Goal: Register for event/course

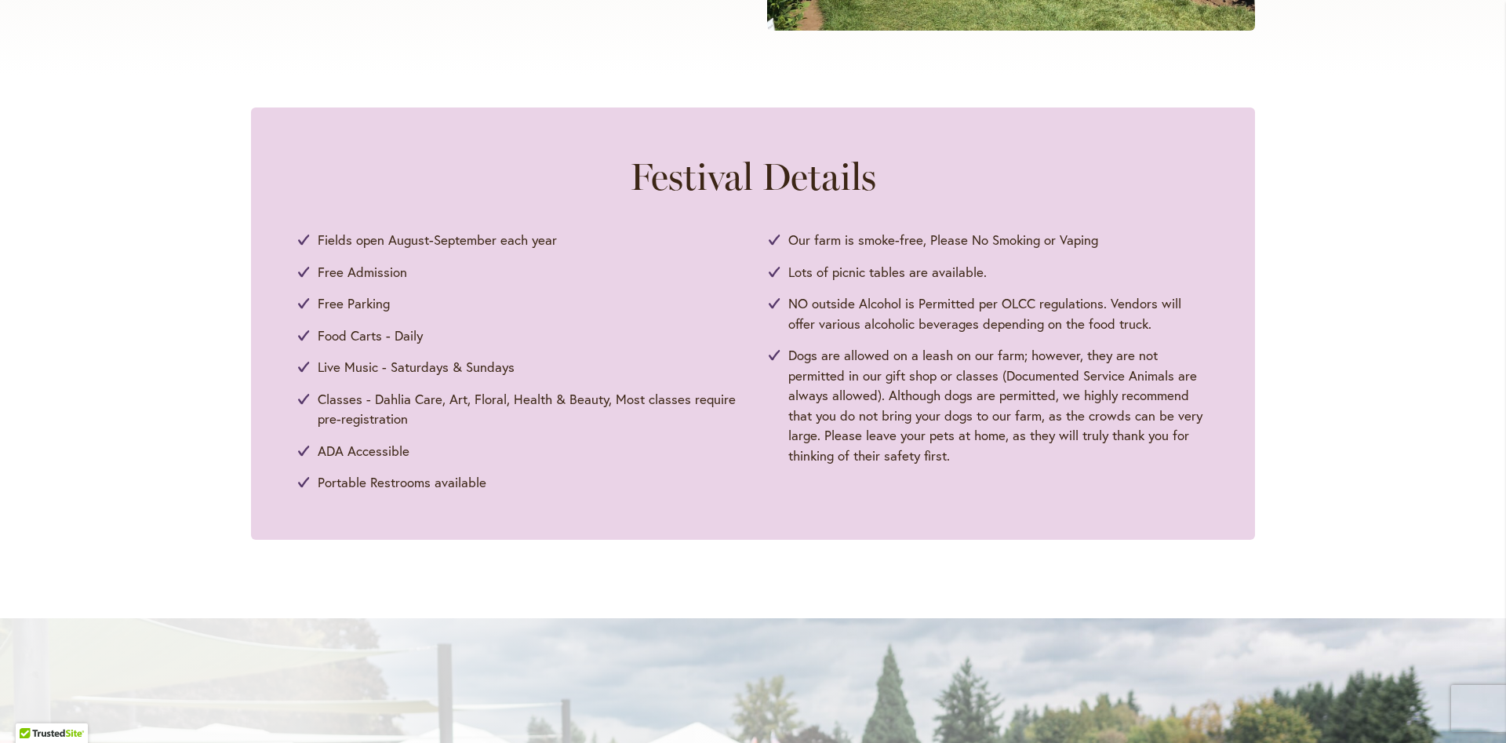
scroll to position [1101, 0]
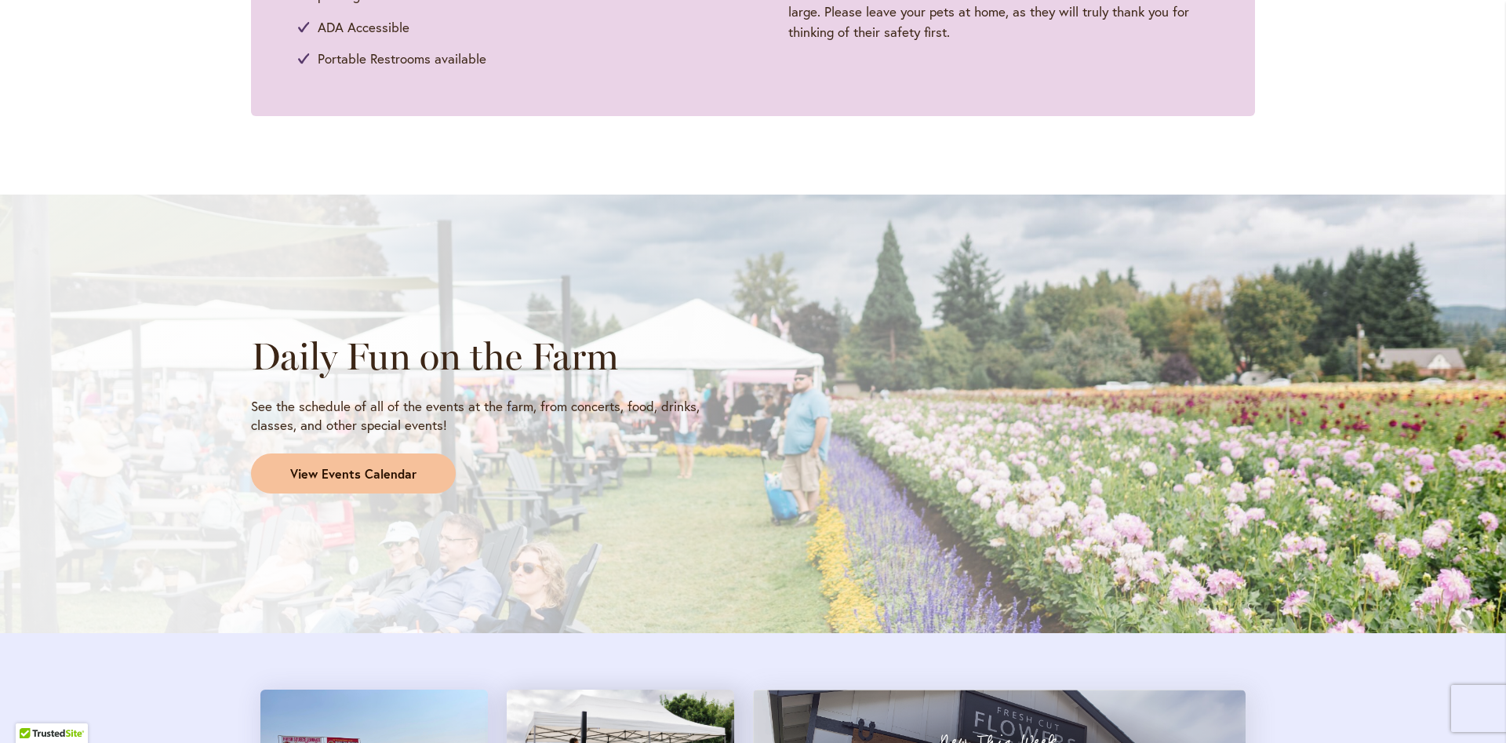
click at [378, 471] on span "View Events Calendar" at bounding box center [353, 474] width 126 height 18
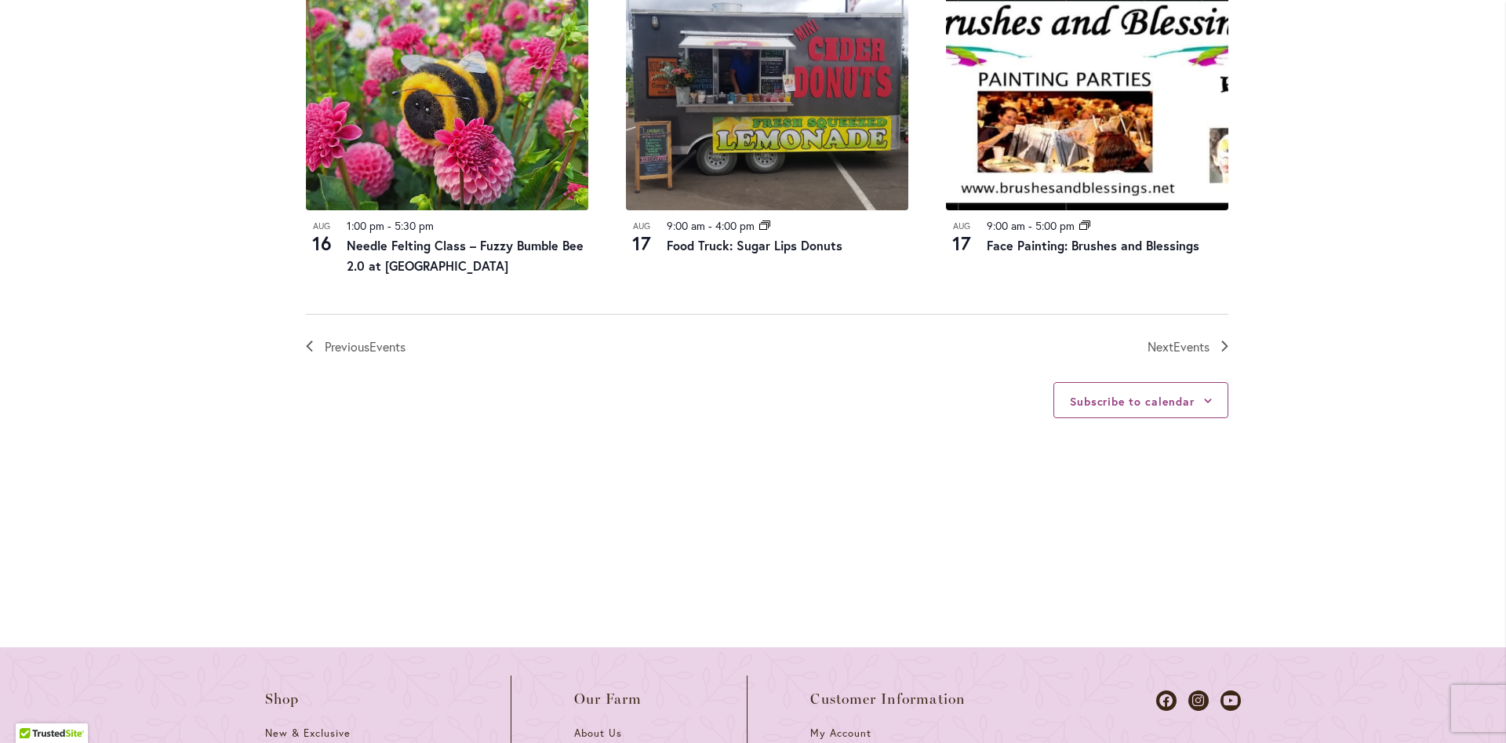
scroll to position [1611, 0]
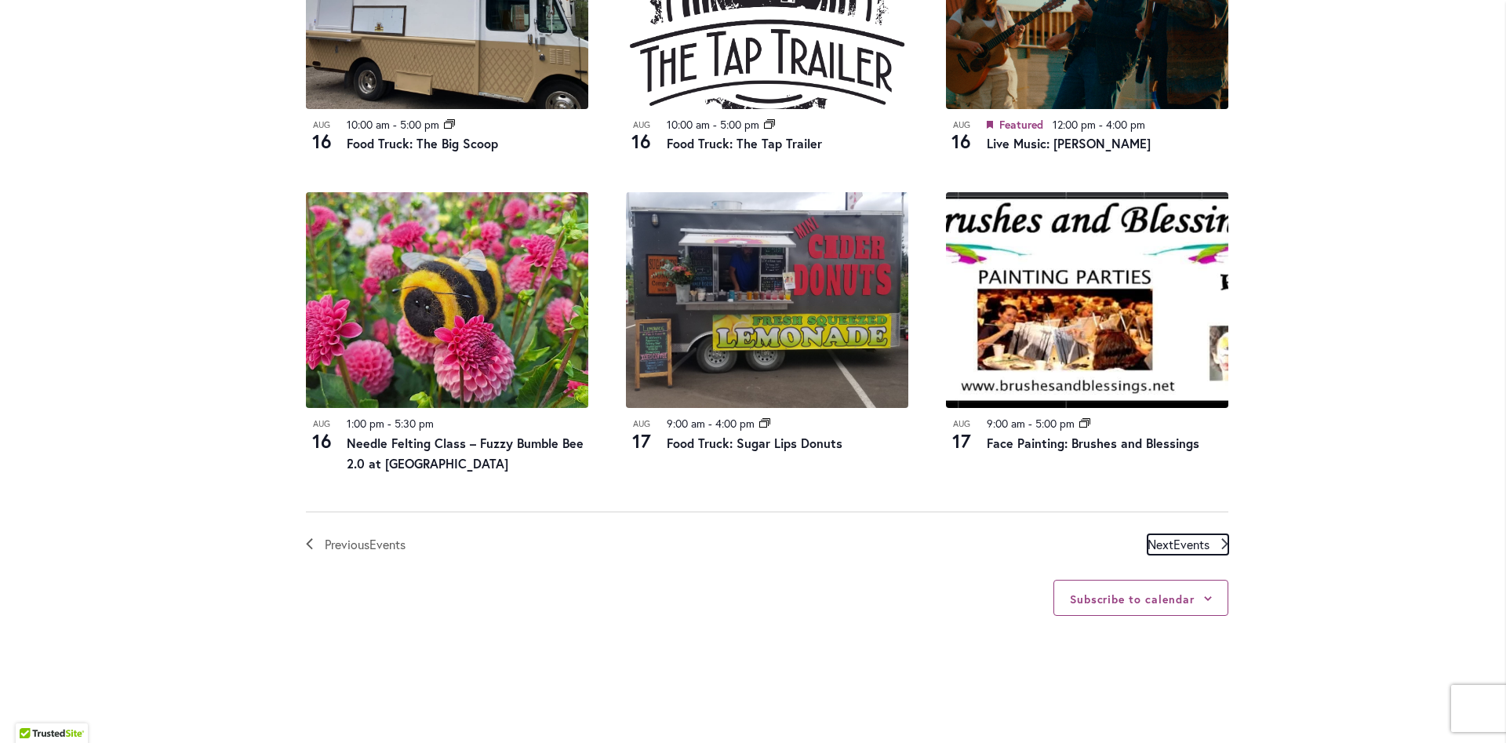
click at [1207, 543] on span "Events" at bounding box center [1192, 544] width 36 height 16
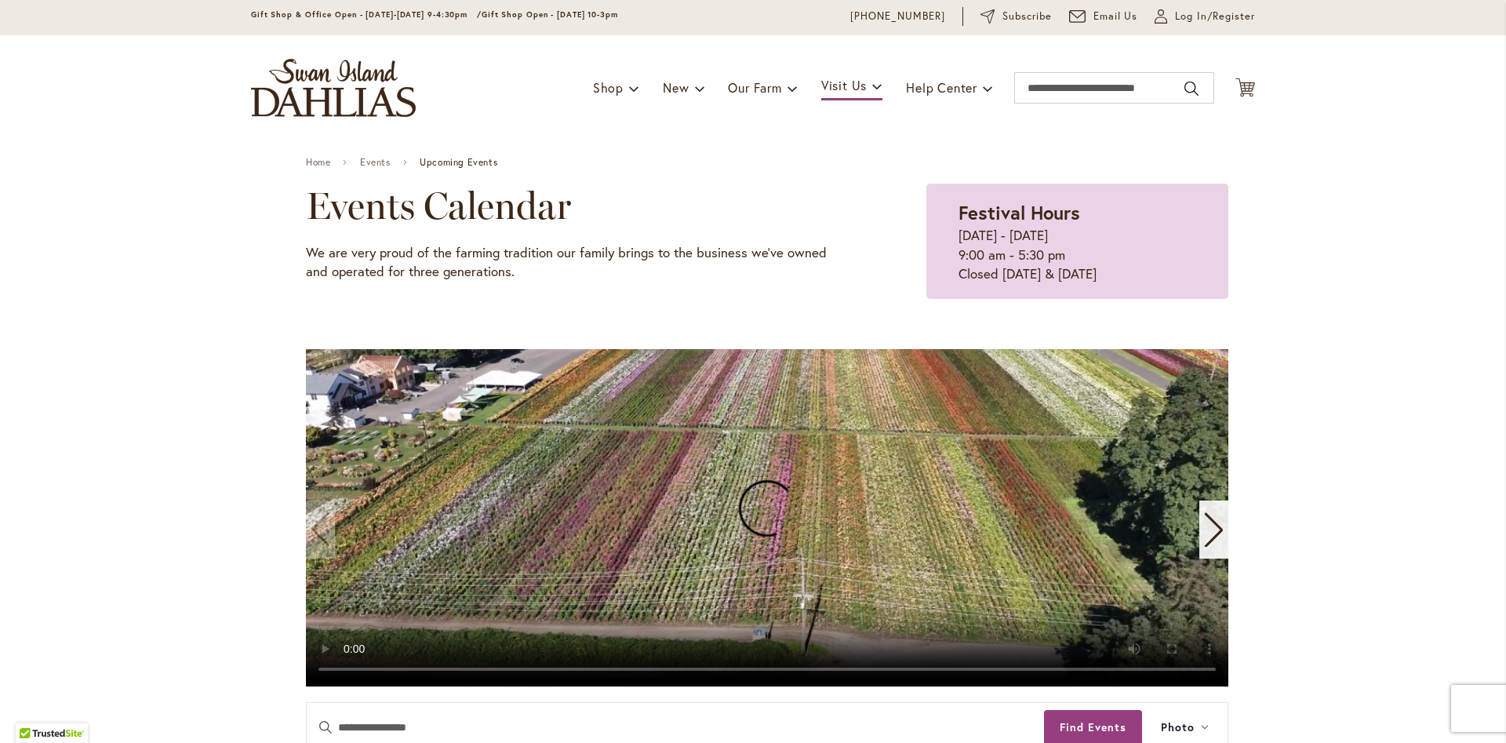
scroll to position [0, 0]
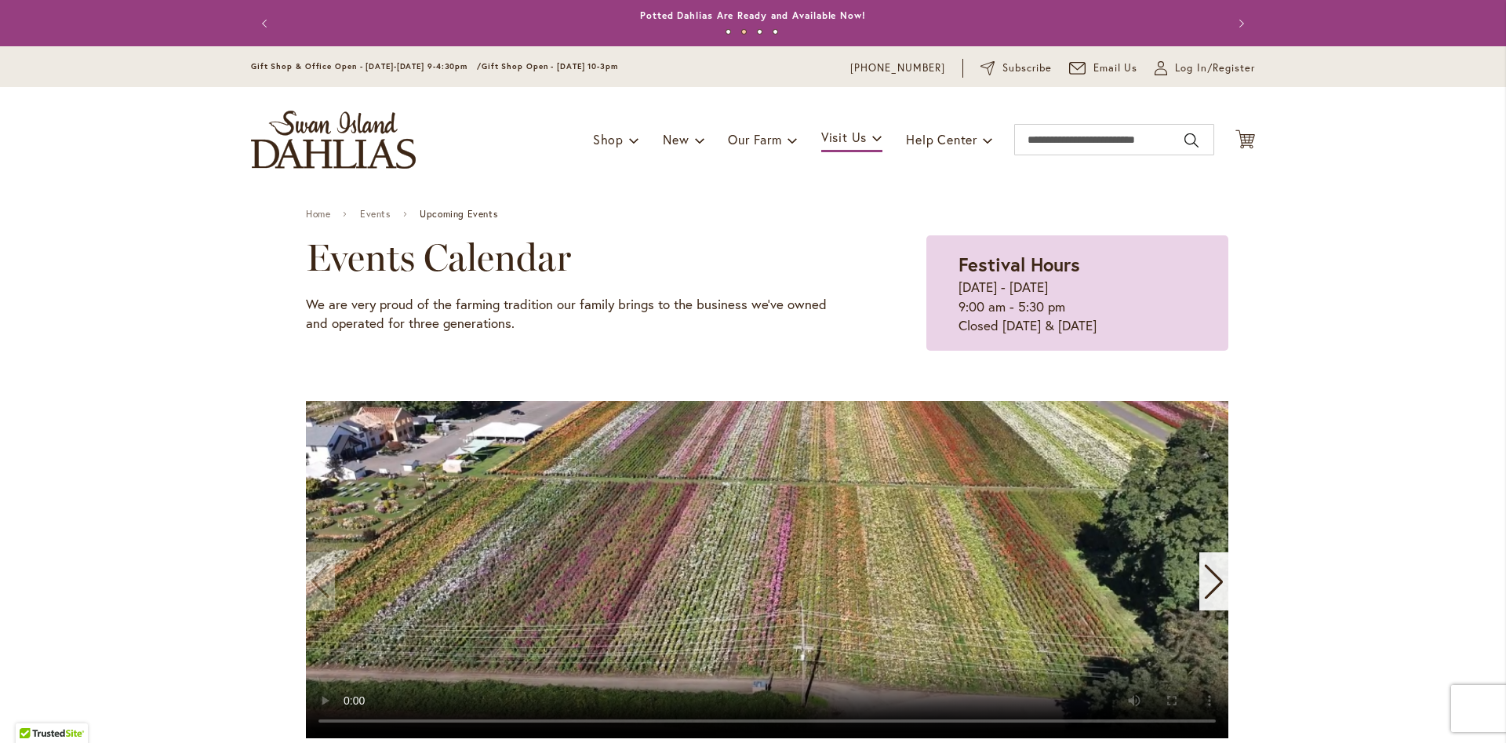
click at [311, 147] on img "store logo" at bounding box center [333, 140] width 165 height 58
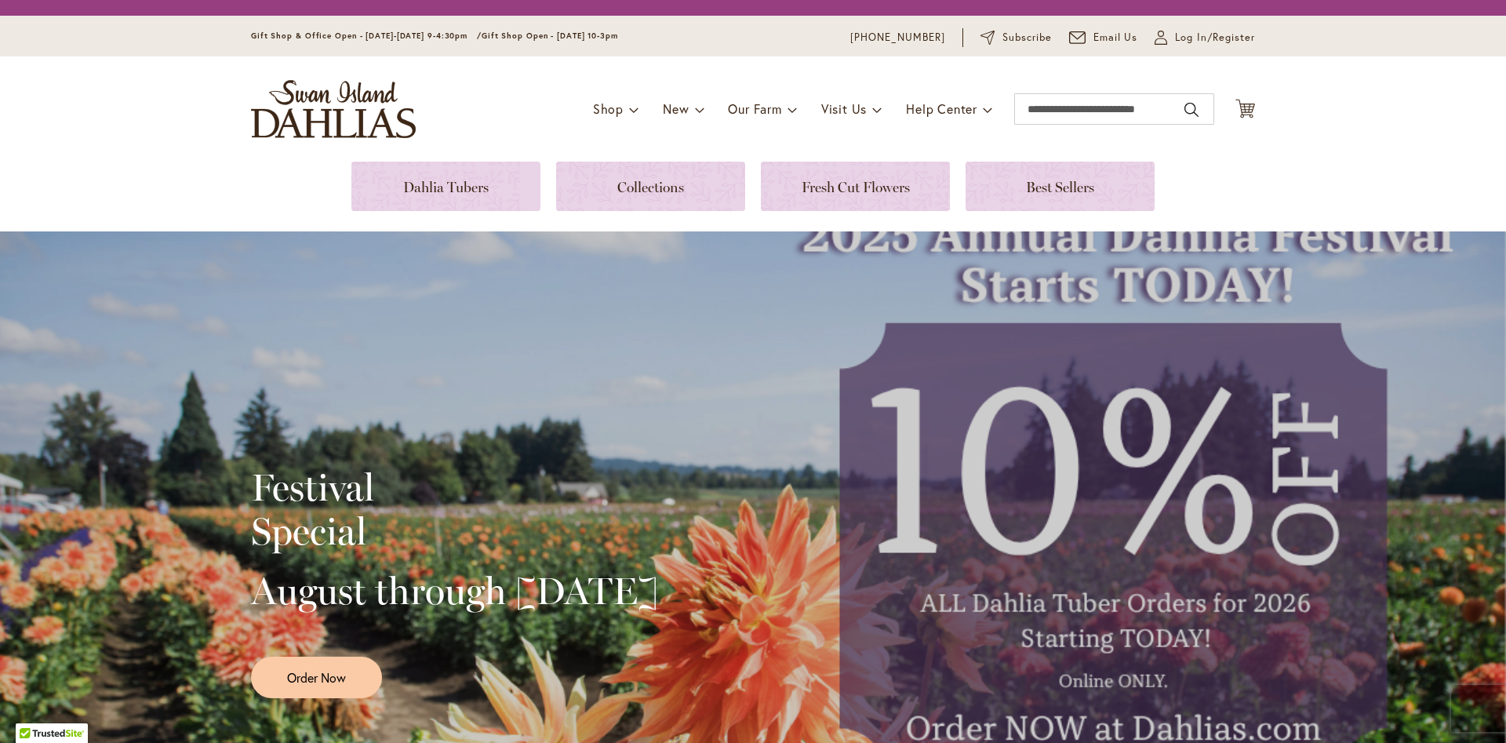
click at [53, 384] on div "Festival Special August through September 28th Order Now" at bounding box center [753, 576] width 1506 height 690
